Goal: Transaction & Acquisition: Purchase product/service

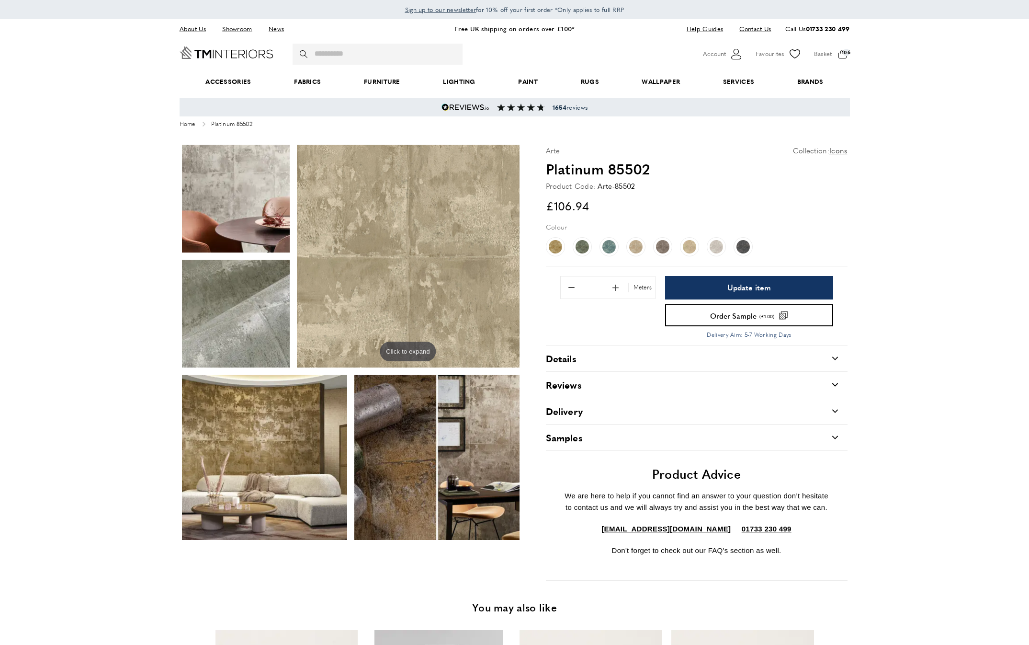
click at [617, 285] on span "Add 1 to quantity" at bounding box center [616, 287] width 20 height 20
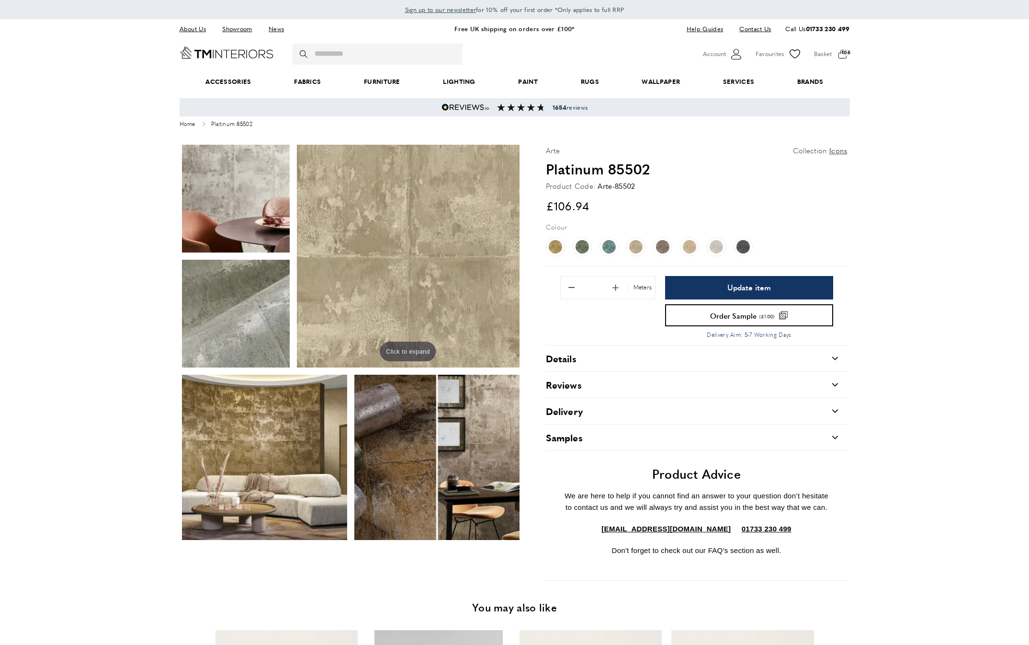
type input "**"
click at [737, 290] on span "Update item" at bounding box center [750, 288] width 44 height 8
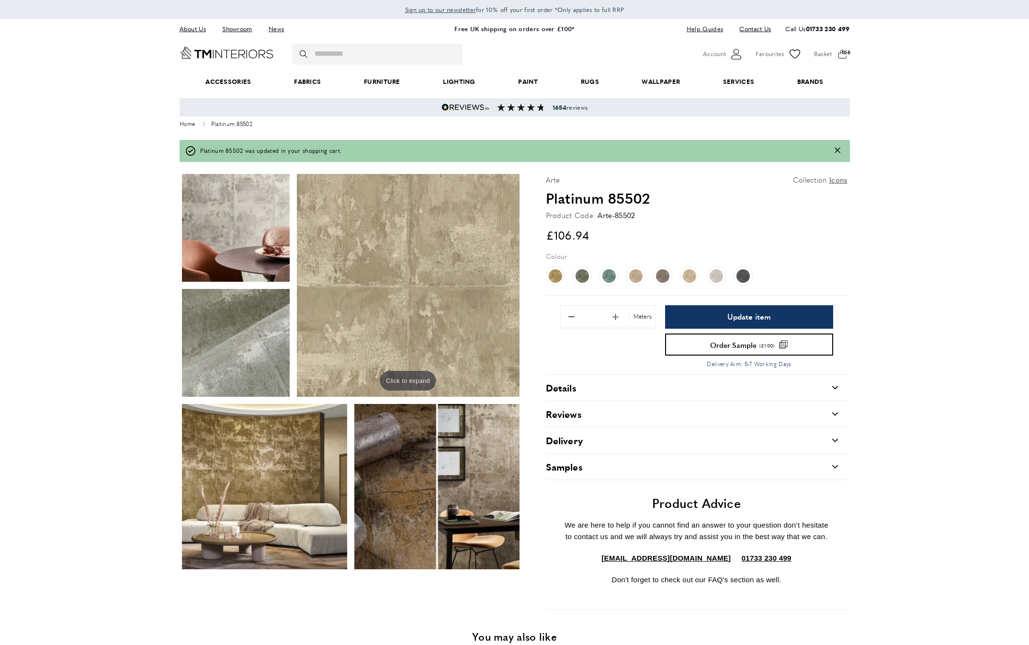
type input "**"
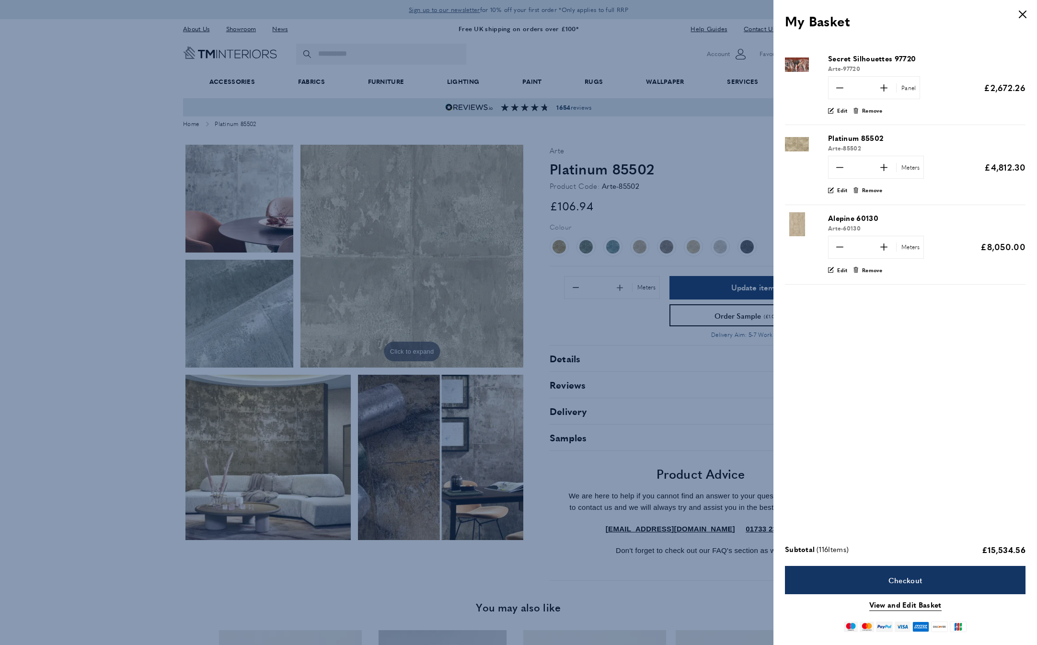
scroll to position [0, 135]
click at [838, 245] on icon "minus" at bounding box center [839, 246] width 7 height 7
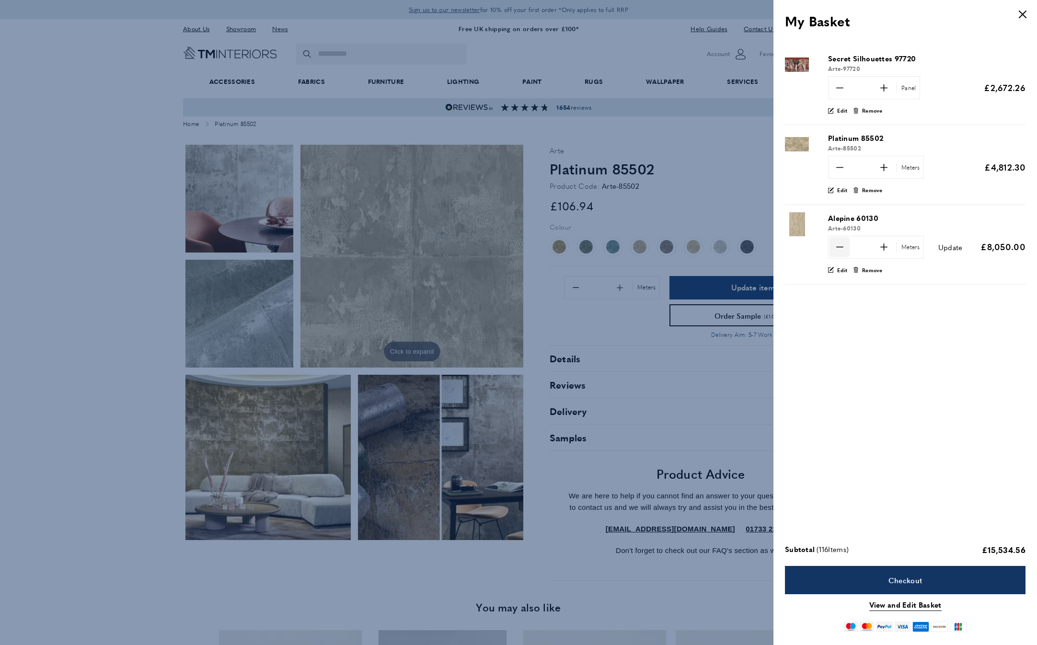
click at [838, 245] on icon "minus" at bounding box center [839, 246] width 7 height 7
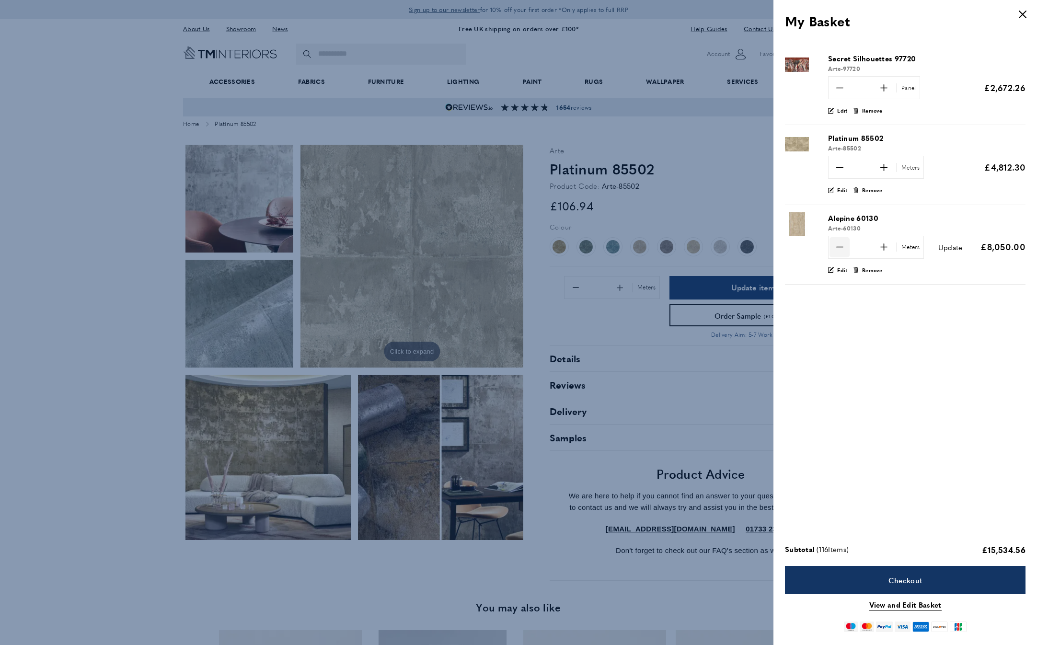
click at [838, 245] on icon "minus" at bounding box center [839, 246] width 7 height 7
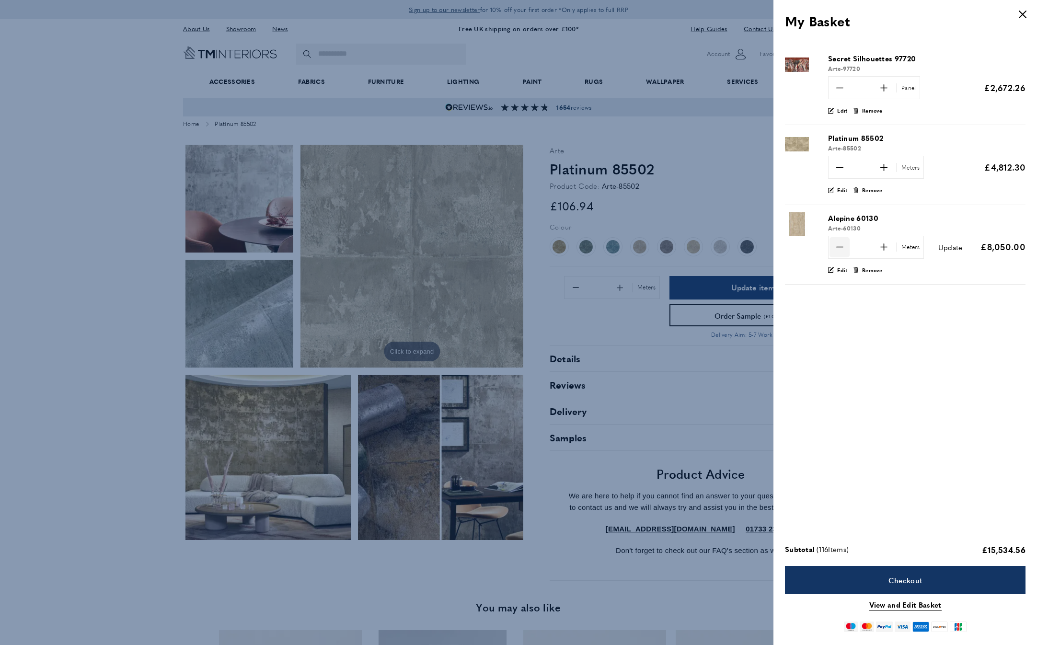
click at [838, 245] on icon "minus" at bounding box center [839, 246] width 7 height 7
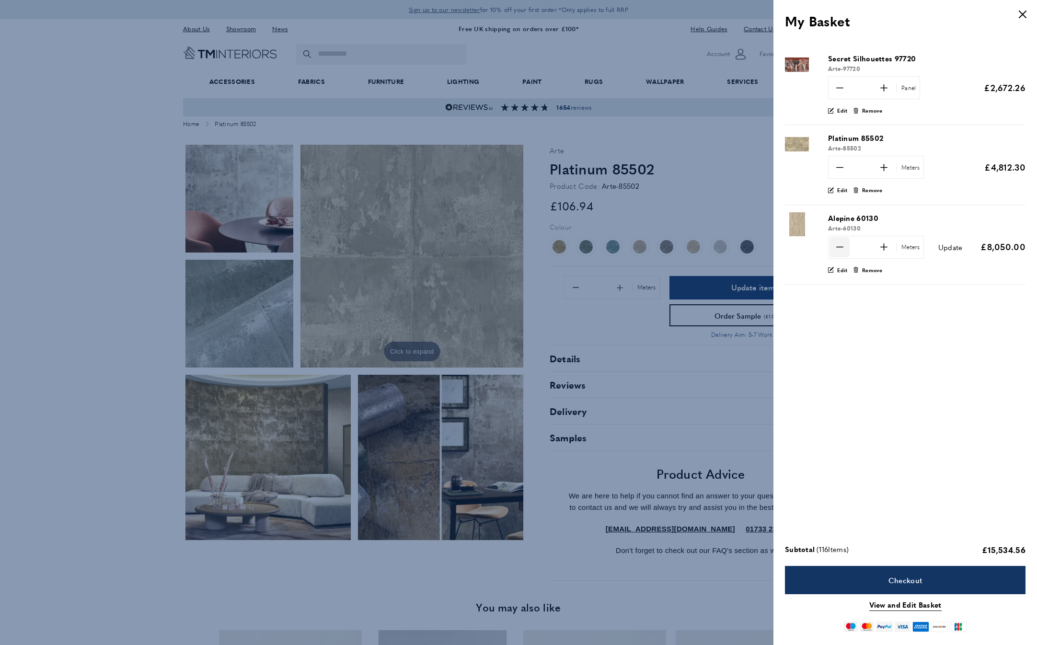
click at [838, 245] on icon "minus" at bounding box center [839, 246] width 7 height 7
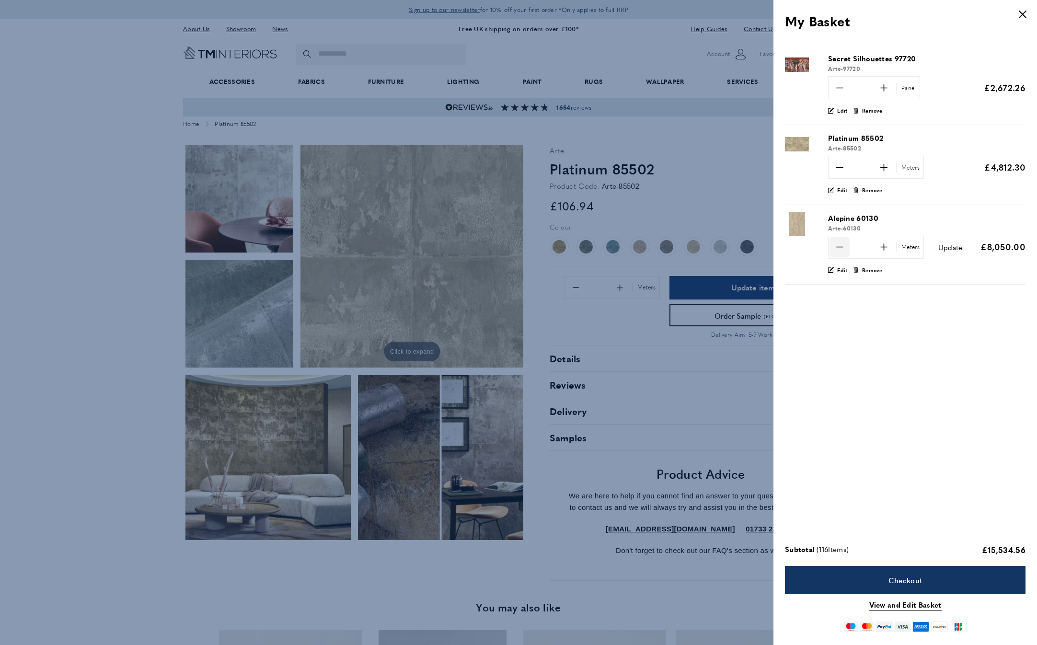
click at [838, 245] on icon "minus" at bounding box center [839, 246] width 7 height 7
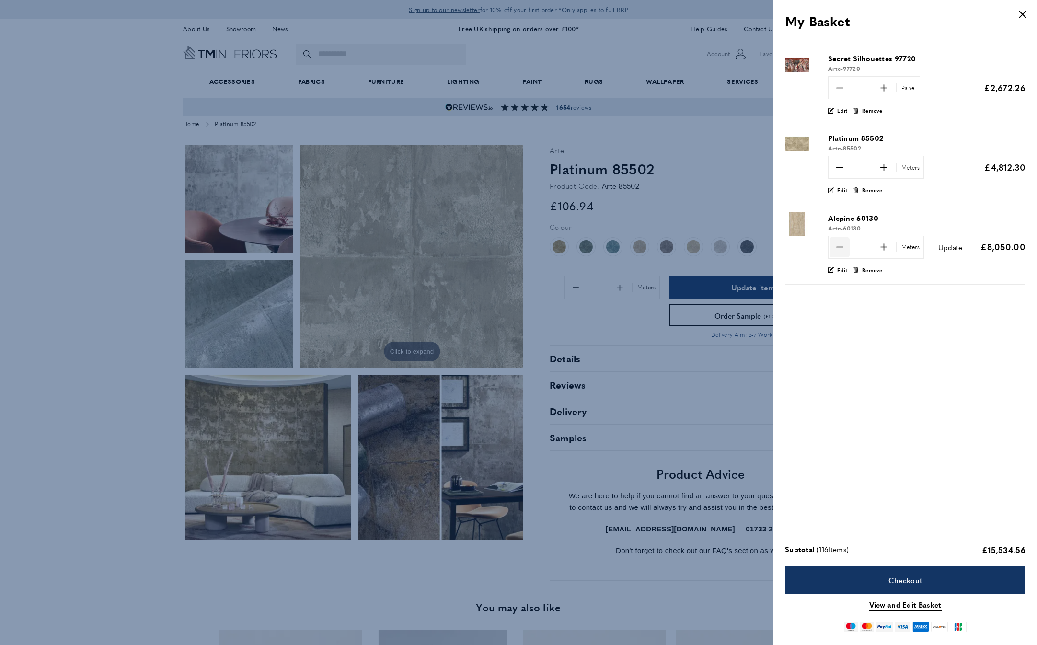
click at [838, 245] on icon "minus" at bounding box center [839, 246] width 7 height 7
click at [839, 245] on icon "minus" at bounding box center [839, 246] width 7 height 7
click at [840, 246] on icon "minus" at bounding box center [839, 246] width 7 height 7
click at [840, 247] on icon at bounding box center [838, 247] width 7 height 1
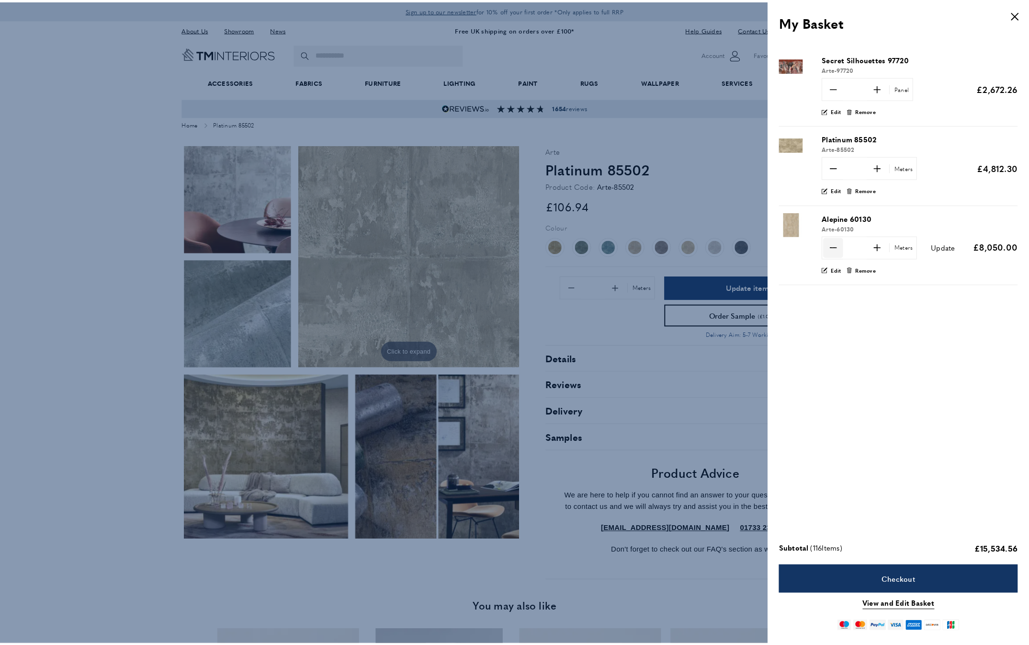
scroll to position [0, 270]
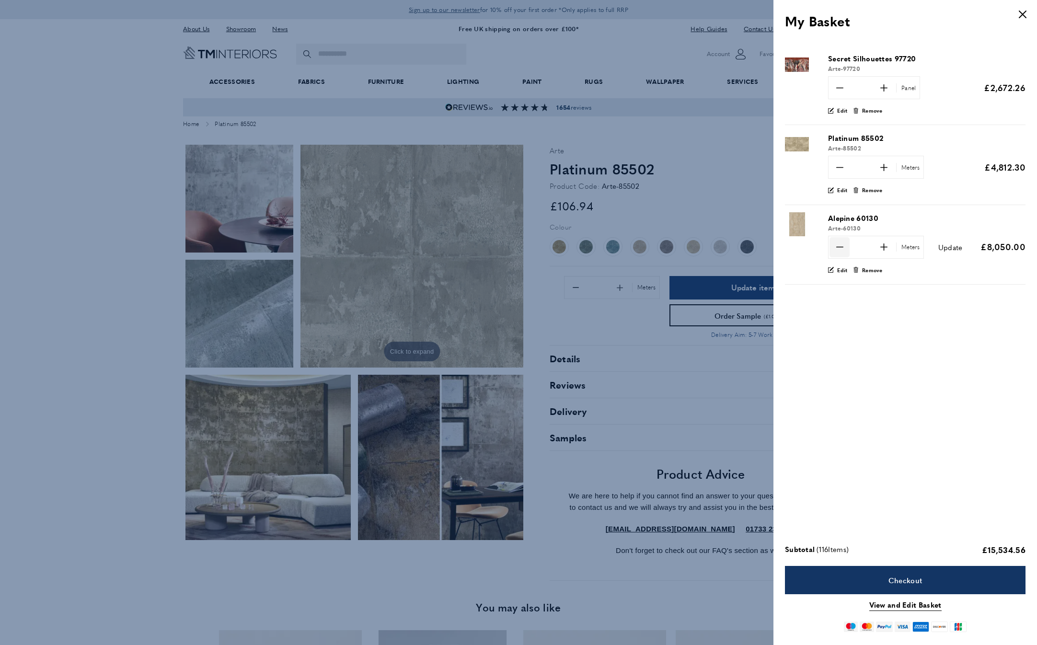
click at [840, 247] on icon at bounding box center [838, 247] width 7 height 1
type input "**"
click at [956, 245] on span "Update" at bounding box center [950, 246] width 24 height 10
click at [379, 55] on div at bounding box center [518, 322] width 1037 height 645
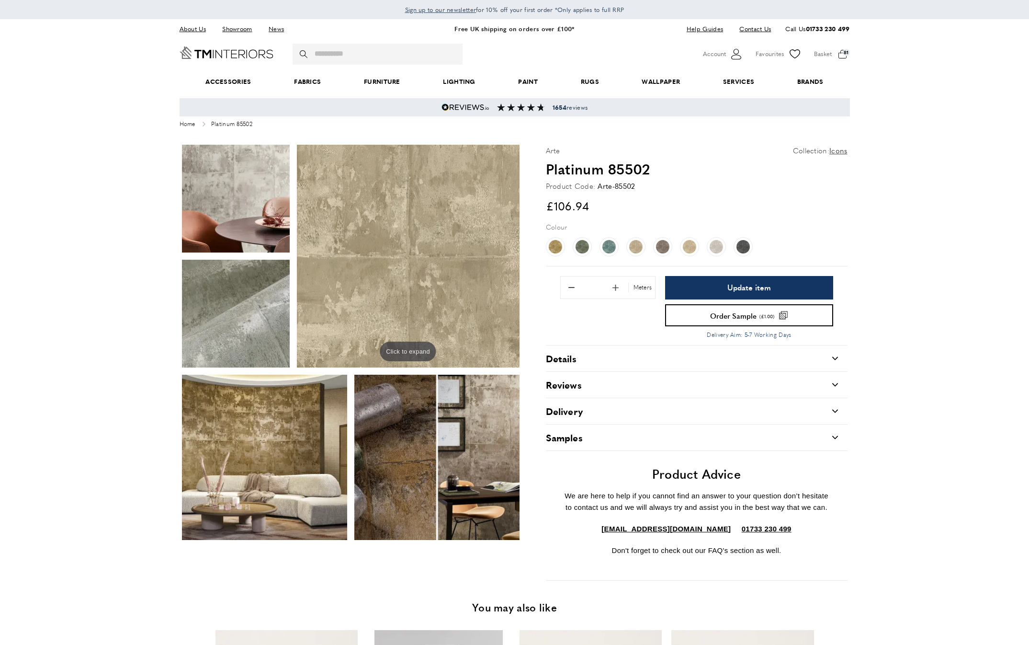
click at [336, 48] on div "burger Menu Search magnifying-glass Search Search account Account login account" at bounding box center [515, 53] width 690 height 28
click at [335, 52] on input "Search" at bounding box center [378, 54] width 170 height 21
type input "*****"
click at [304, 53] on button "magnifying-glass Search" at bounding box center [305, 54] width 10 height 21
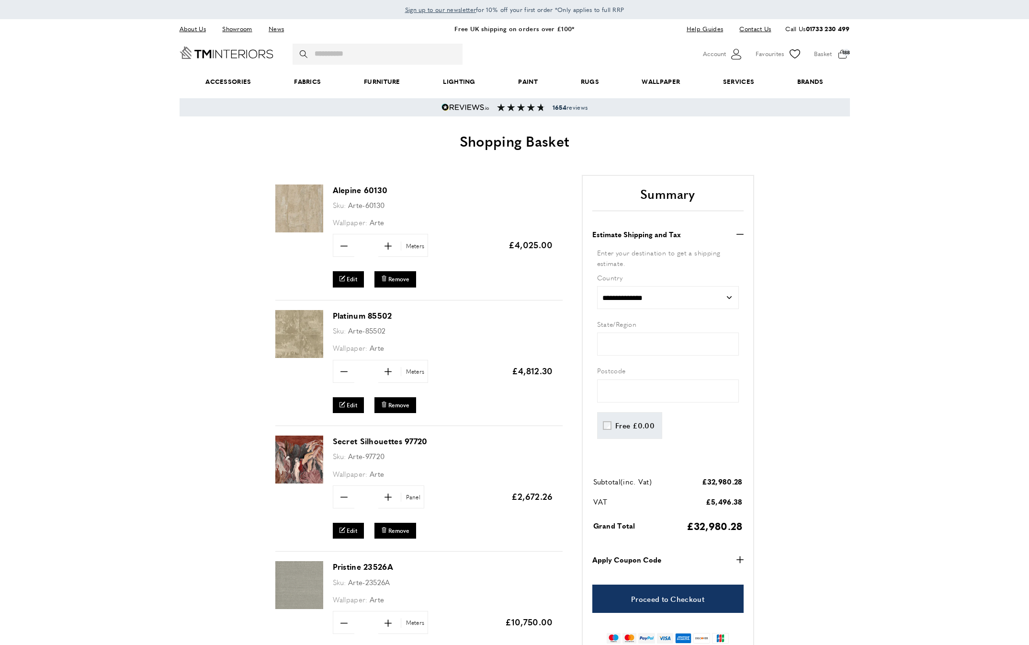
scroll to position [396, 0]
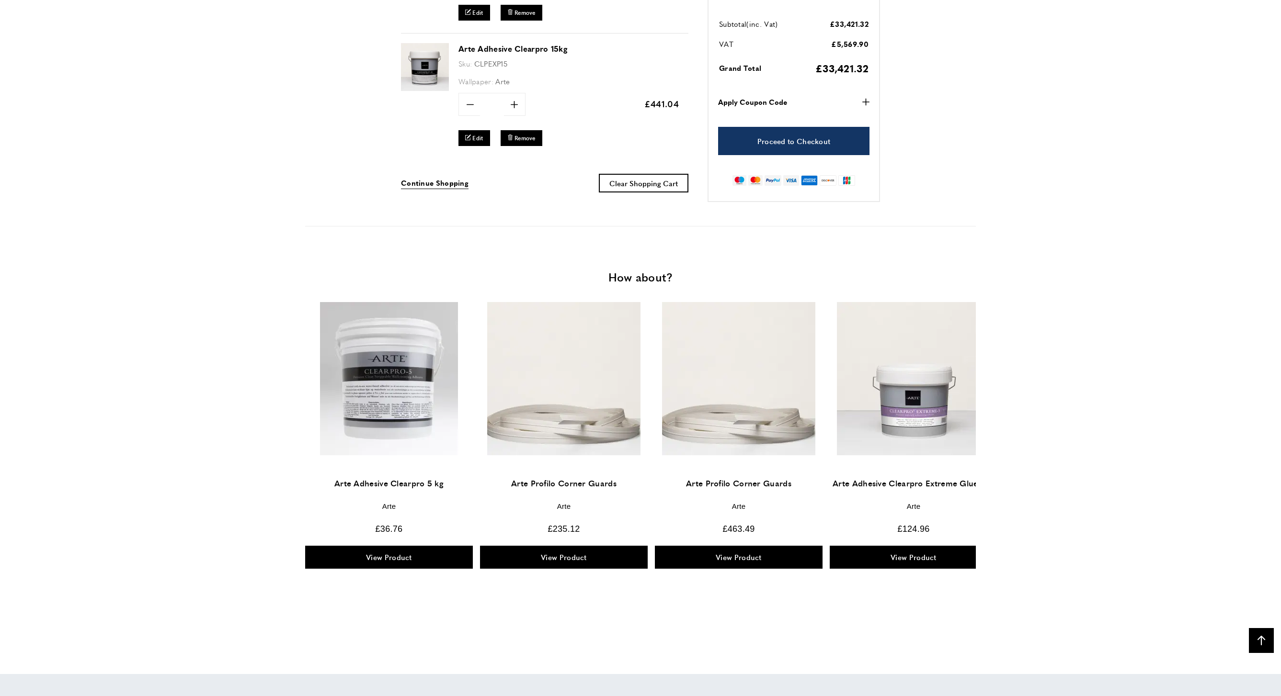
click at [937, 418] on img at bounding box center [913, 378] width 153 height 153
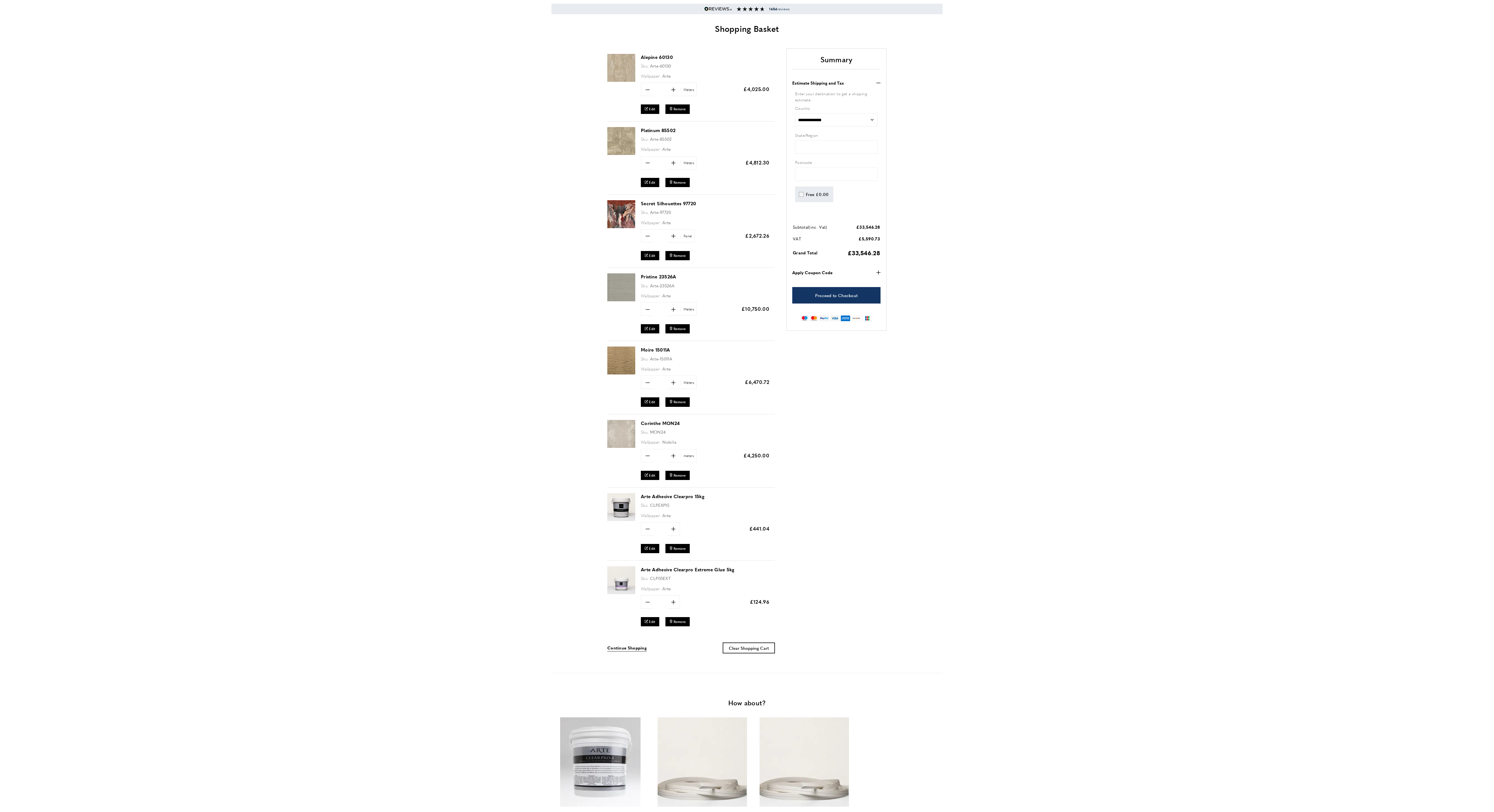
scroll to position [56, 0]
click at [746, 406] on div "Alepine 60130 Sku: Arte-60130 Wallpaper: Arte Quantity minus ** plus" at bounding box center [747, 351] width 391 height 611
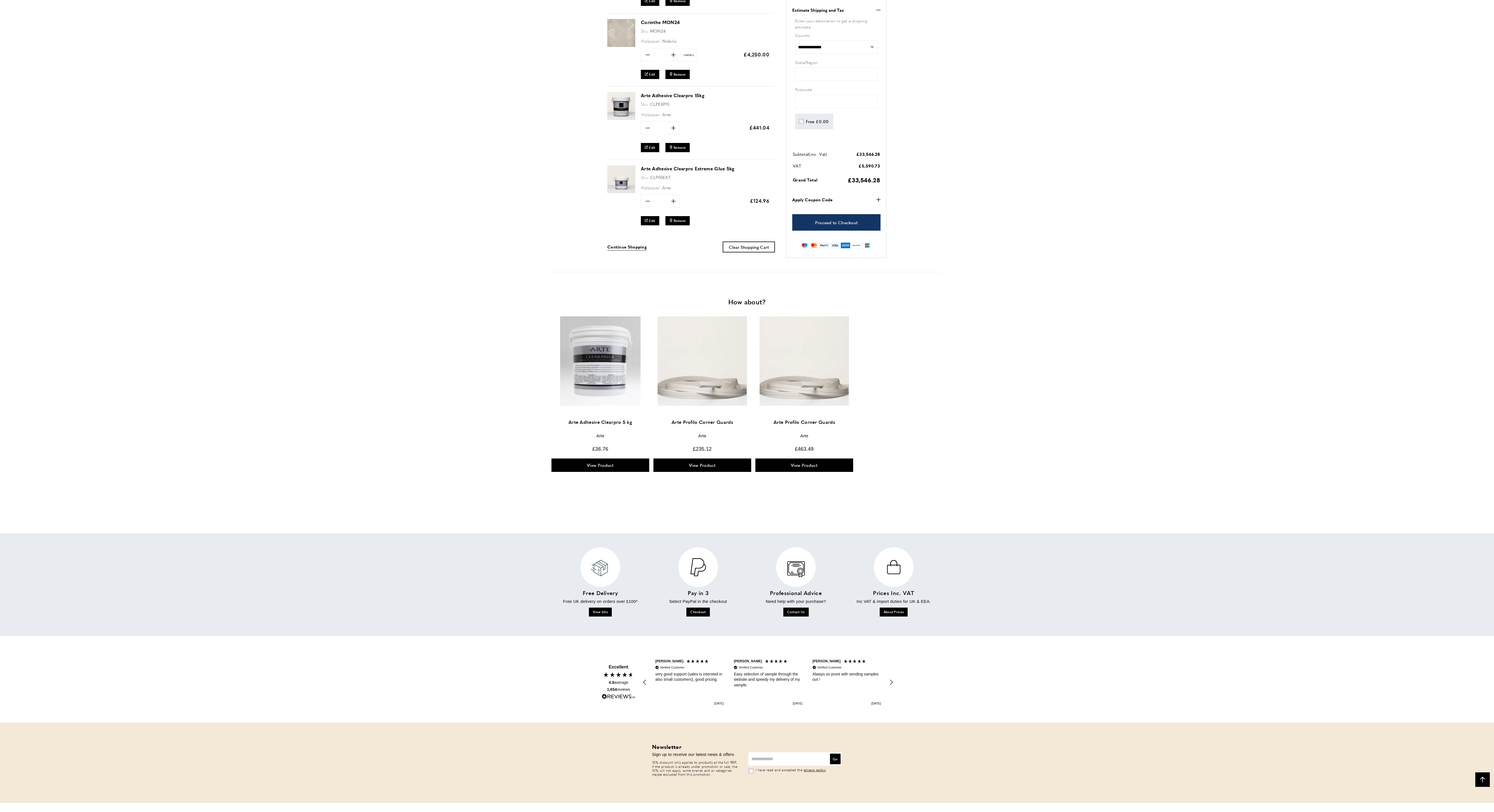
scroll to position [0, 0]
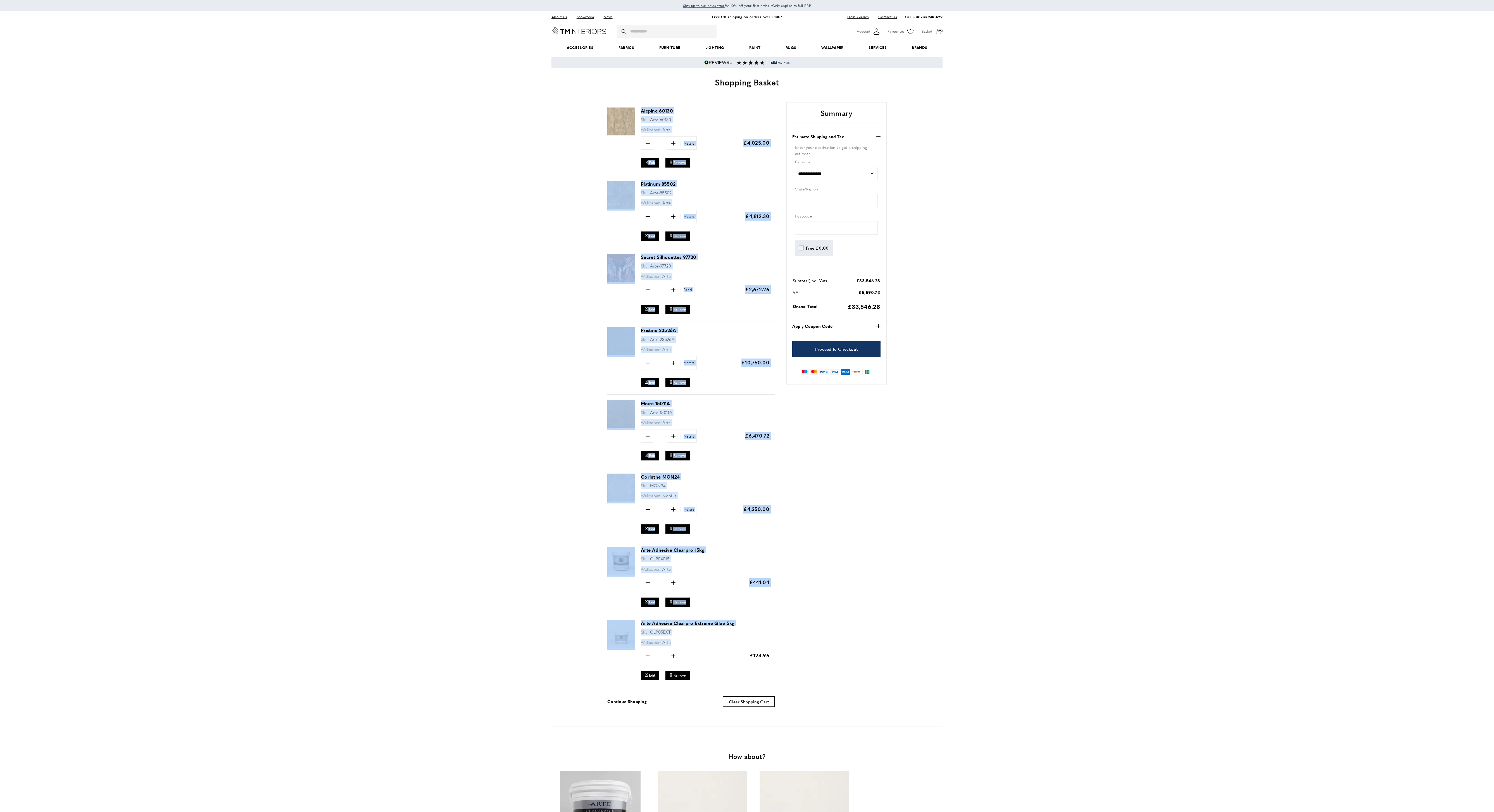
drag, startPoint x: 639, startPoint y: 114, endPoint x: 883, endPoint y: 712, distance: 645.9
click at [746, 406] on section "Alepine 60130 Sku: Arte-60130 Wallpaper: Arte Quantity minus ** plus Update" at bounding box center [746, 407] width 279 height 611
copy div "Alepine 60130 Sku: Arte-60130 Wallpaper: Arte Quantity minus plus Meters Update…"
click at [746, 20] on link "Contact Us" at bounding box center [885, 17] width 23 height 8
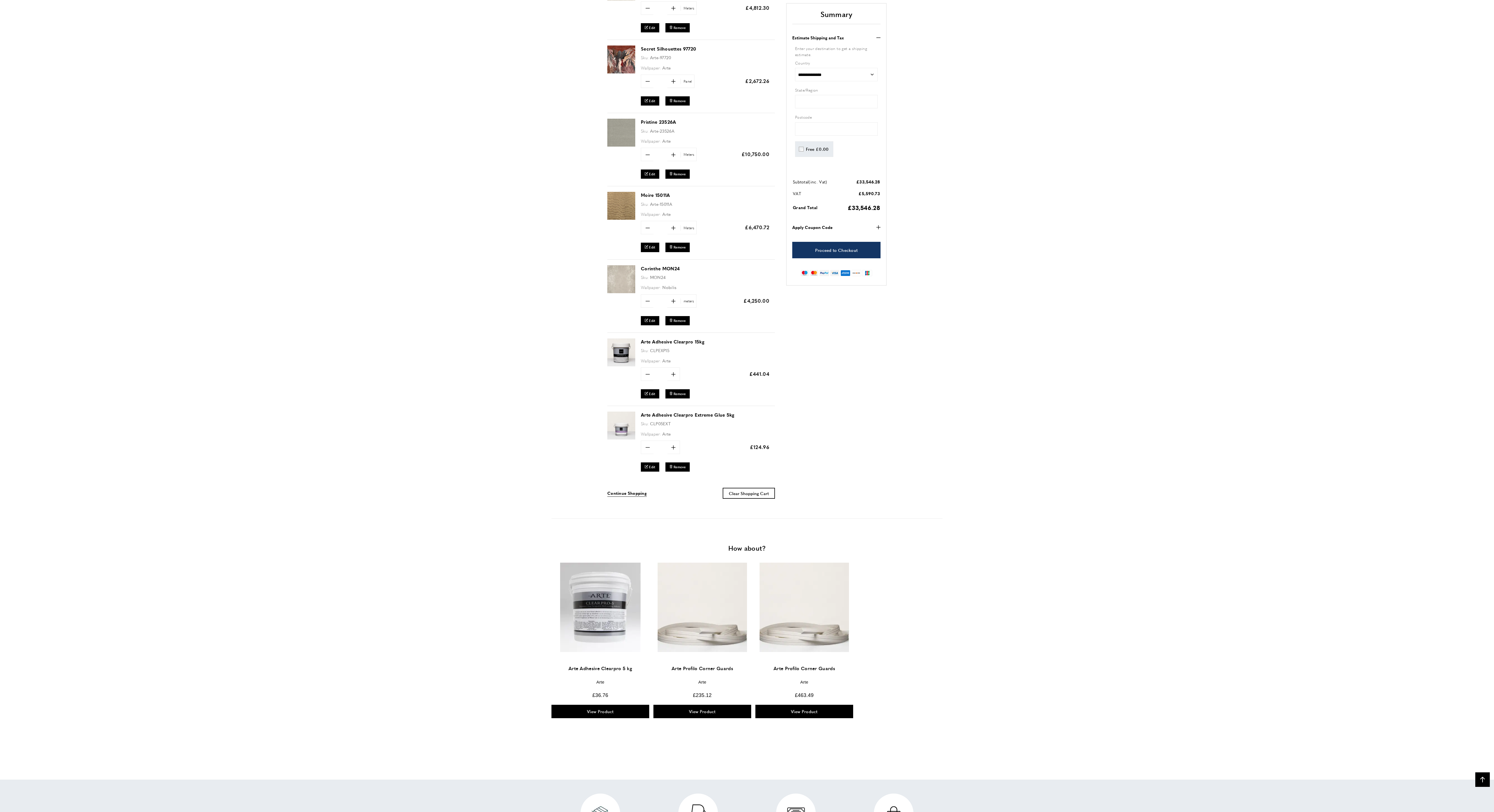
scroll to position [132, 0]
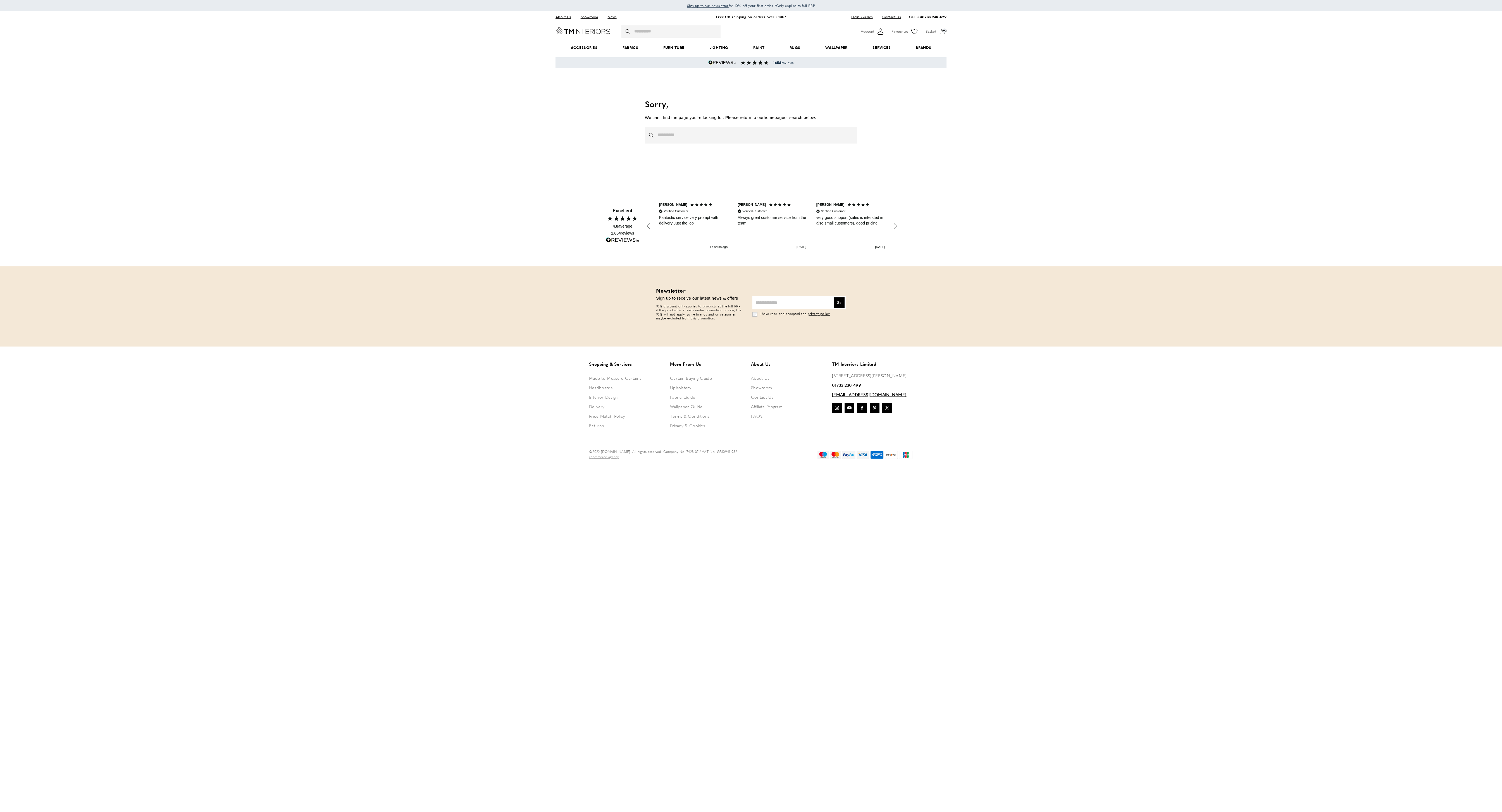
scroll to position [0, 79]
click at [929, 33] on span at bounding box center [936, 31] width 21 height 8
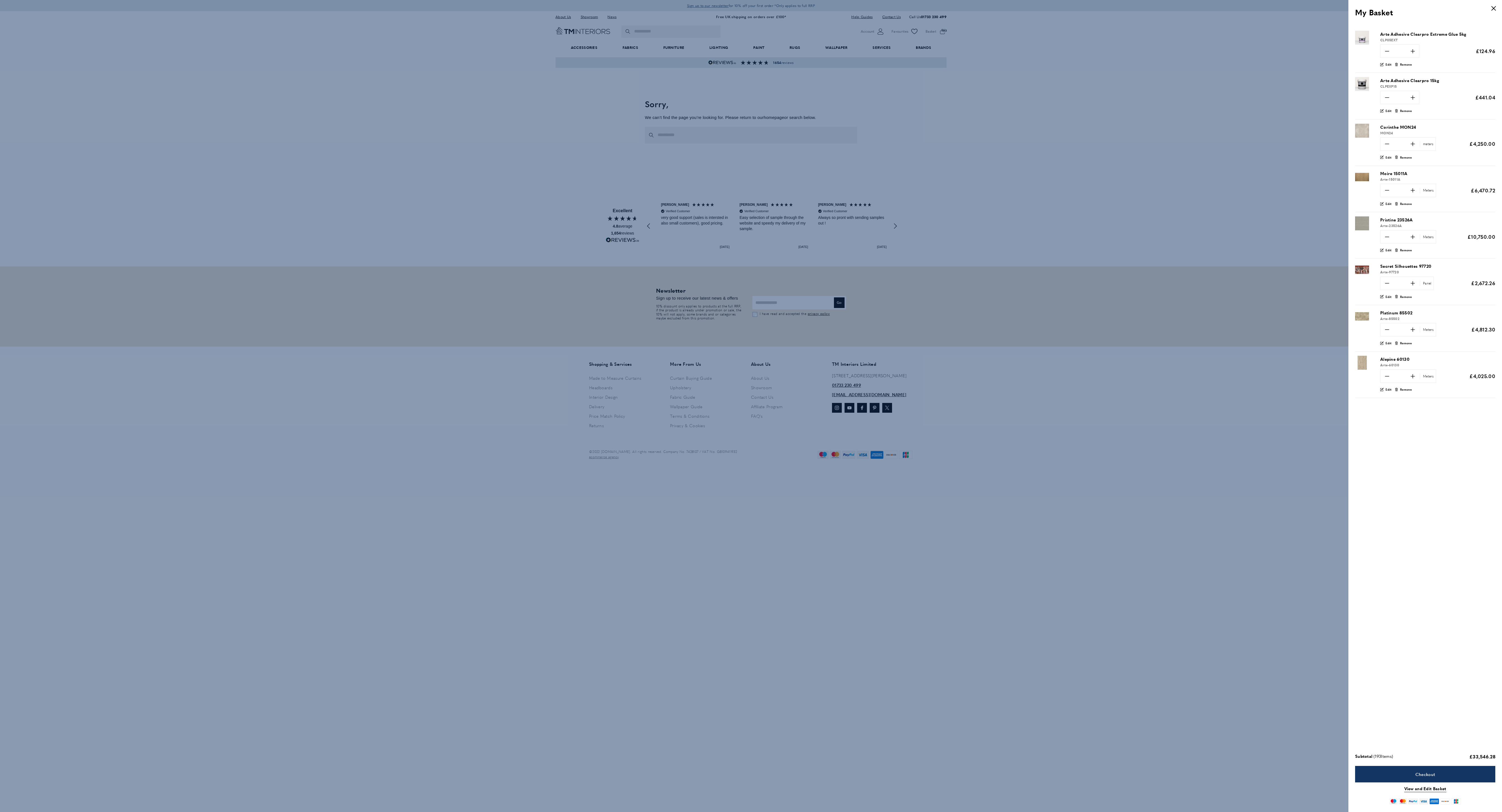
scroll to position [0, 157]
click at [1412, 67] on span "Remove" at bounding box center [1406, 64] width 12 height 5
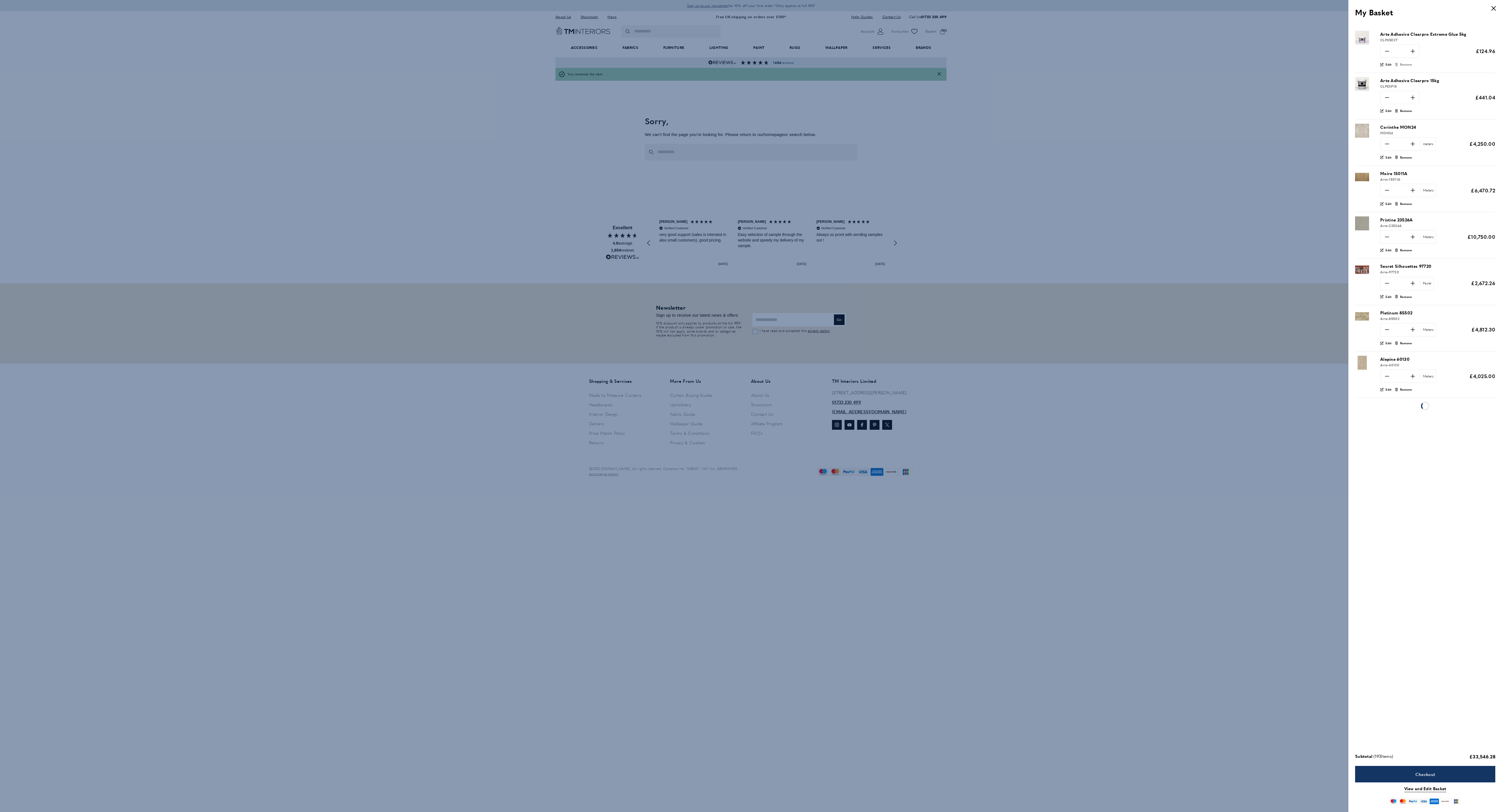
type input "*"
type input "**"
type input "*"
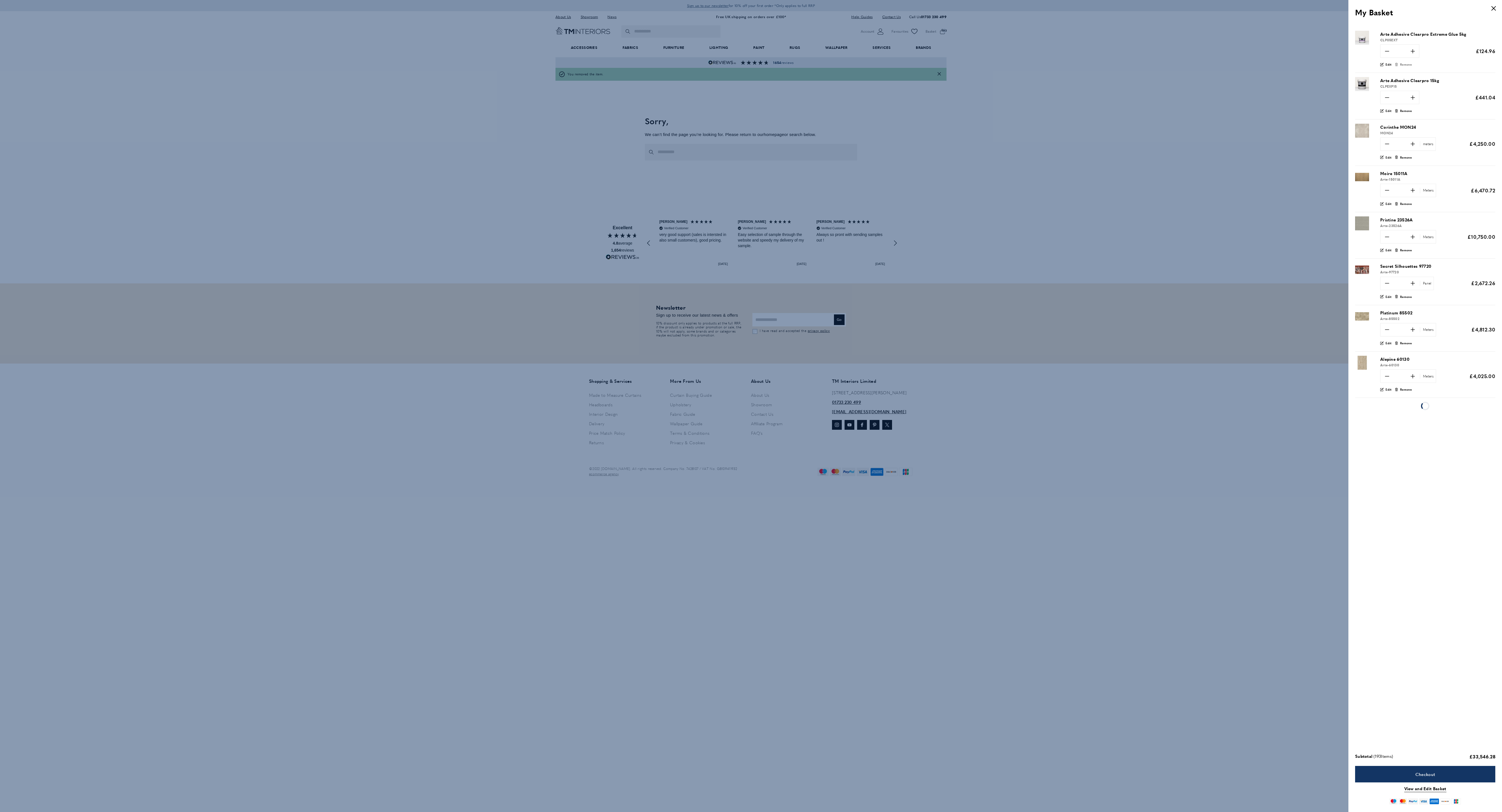
type input "**"
click at [1436, 789] on link "View and Edit Basket" at bounding box center [1425, 789] width 42 height 7
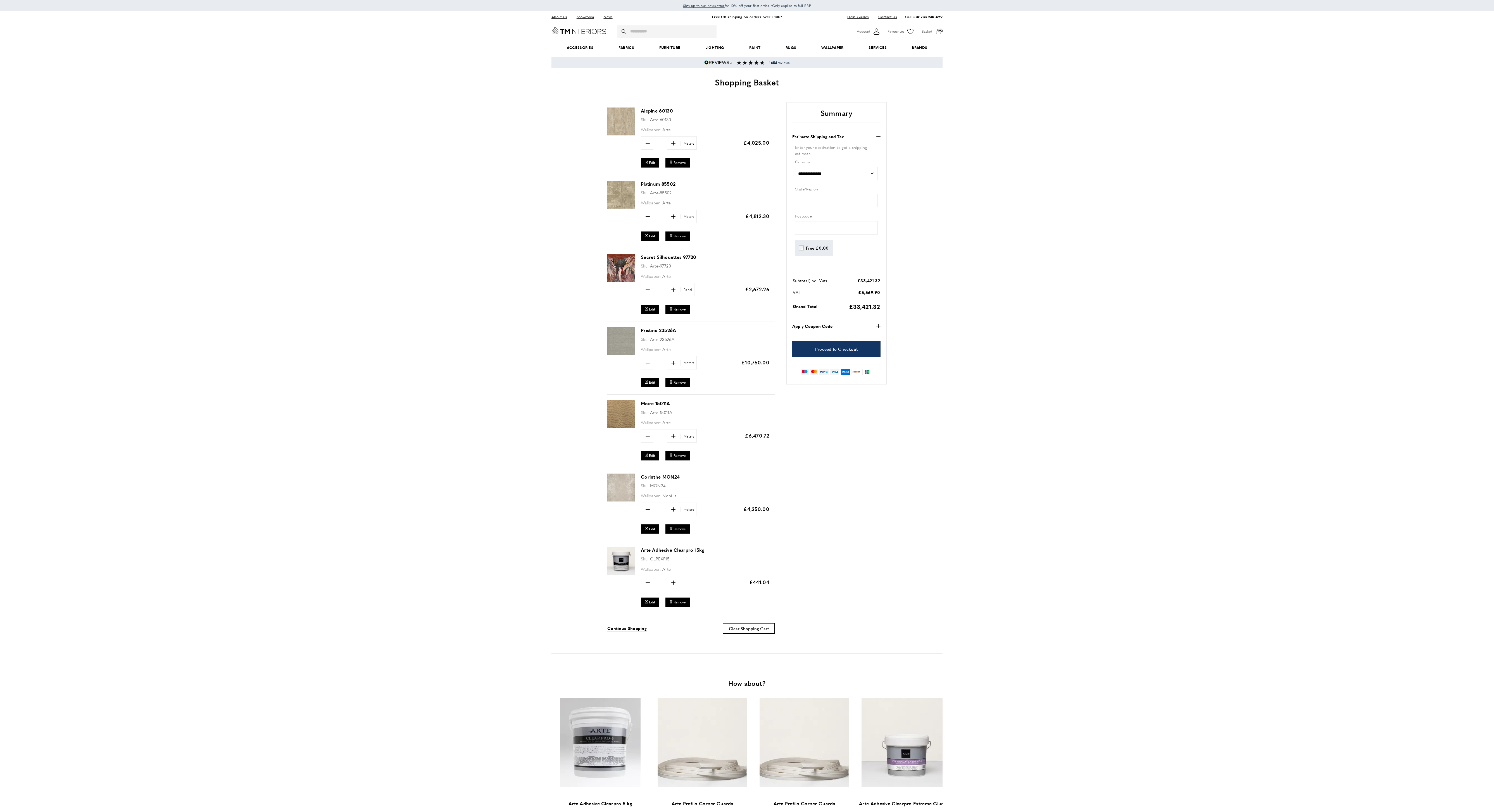
scroll to position [0, 79]
click at [998, 452] on main "warning Certain items cannot be delivered to your selected delivery country, pl…" at bounding box center [747, 486] width 1494 height 819
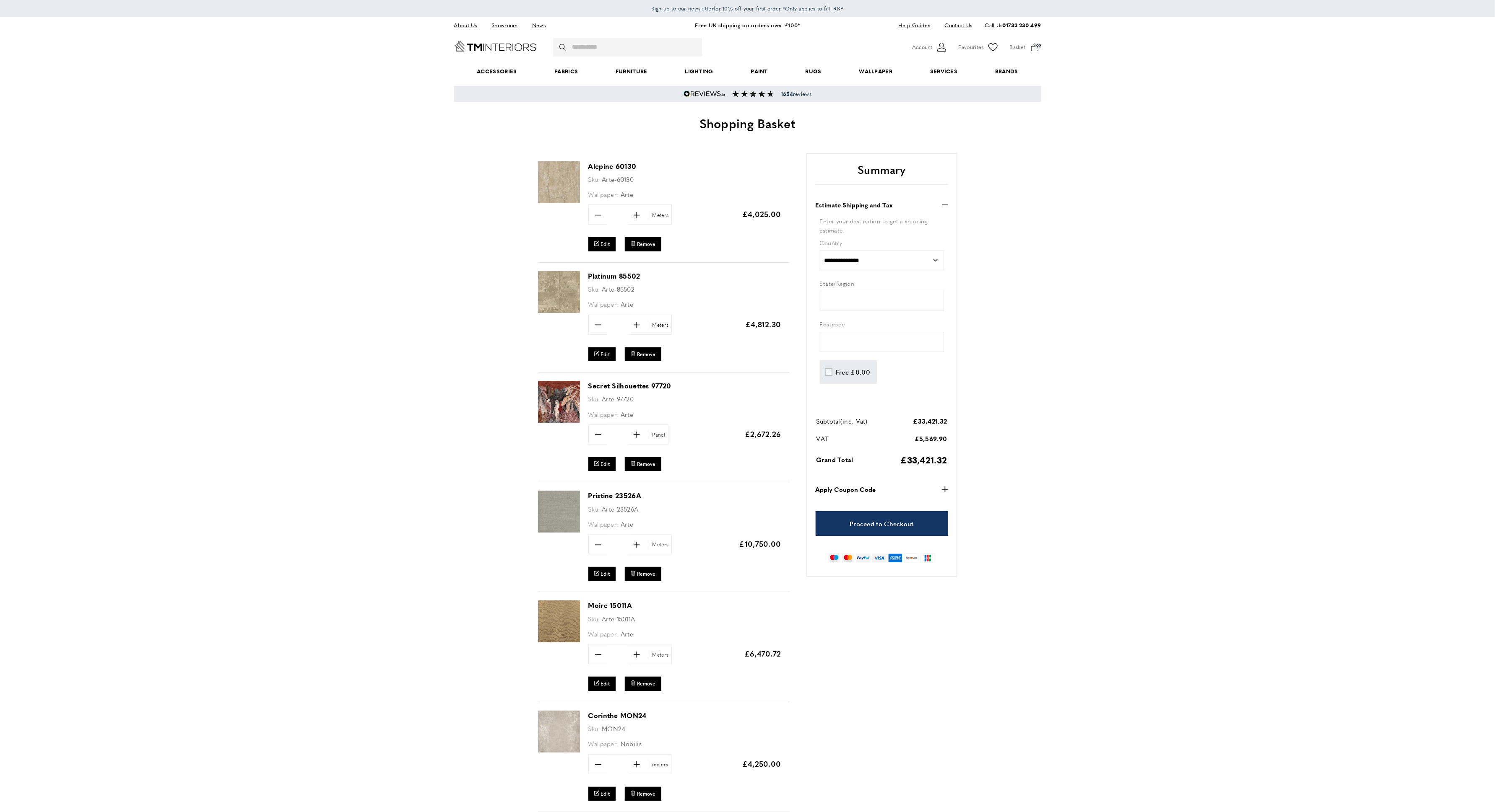
scroll to position [0, 1062]
click at [1218, 0] on div "Sign up to our newsletter for 10% off your first order *Only applies to full RRP" at bounding box center [748, 8] width 1495 height 17
